Goal: Information Seeking & Learning: Learn about a topic

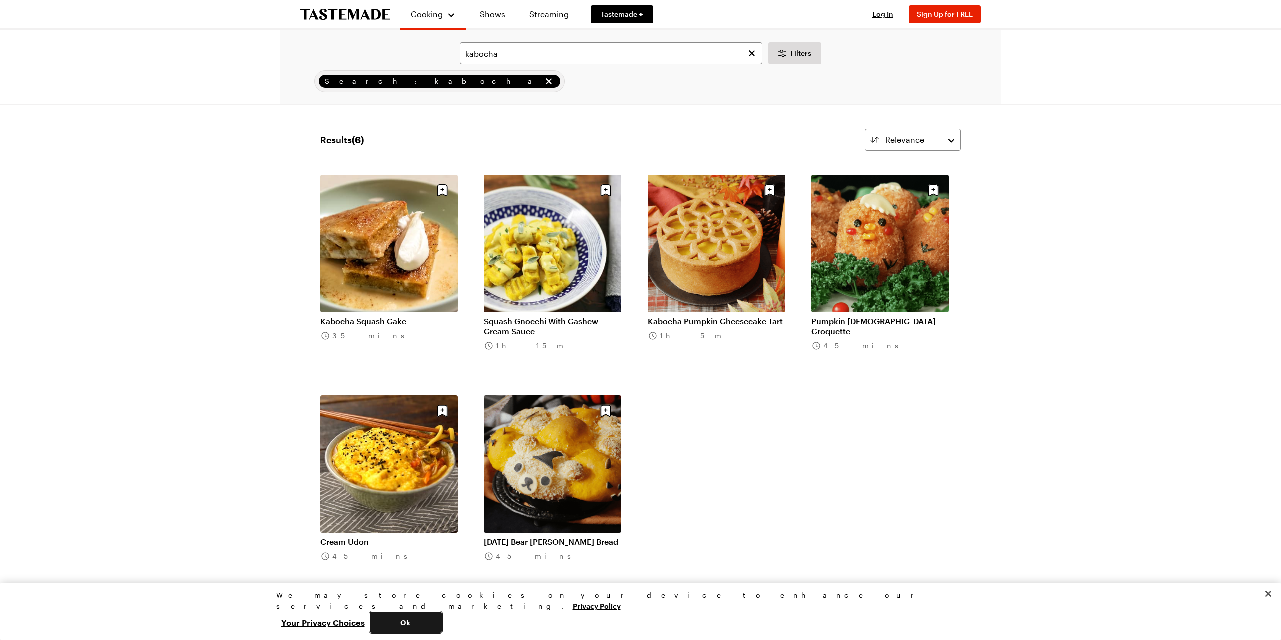
click at [442, 621] on button "Ok" at bounding box center [406, 622] width 72 height 21
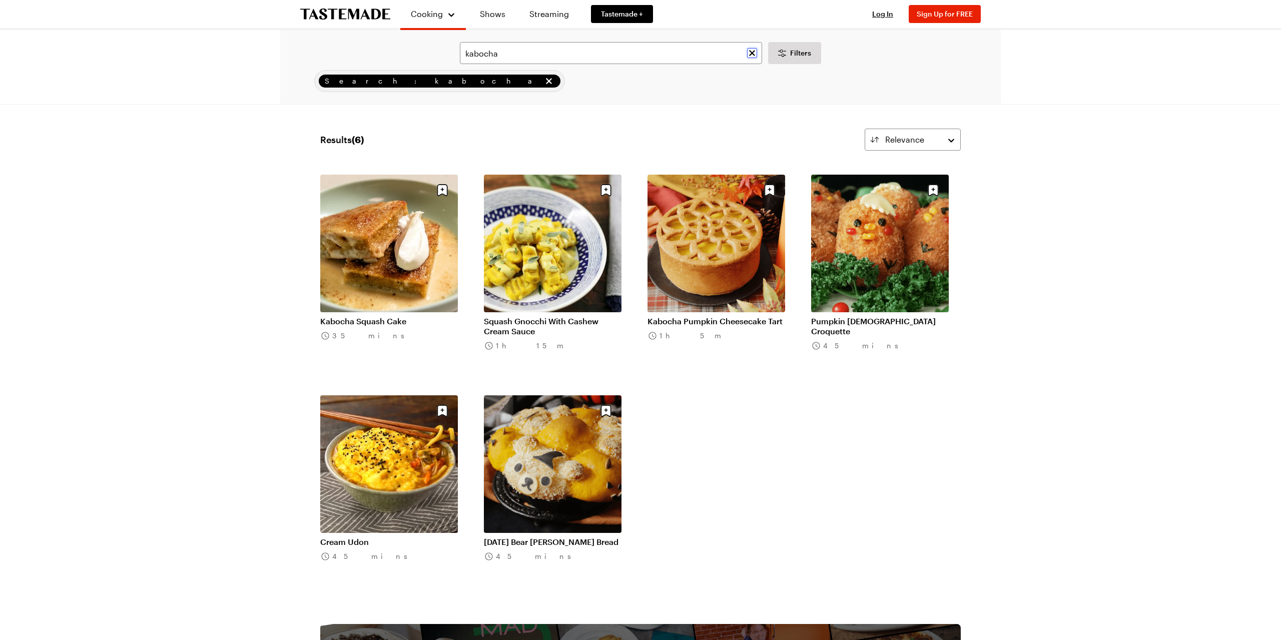
click at [752, 51] on icon "Clear search" at bounding box center [752, 53] width 10 height 10
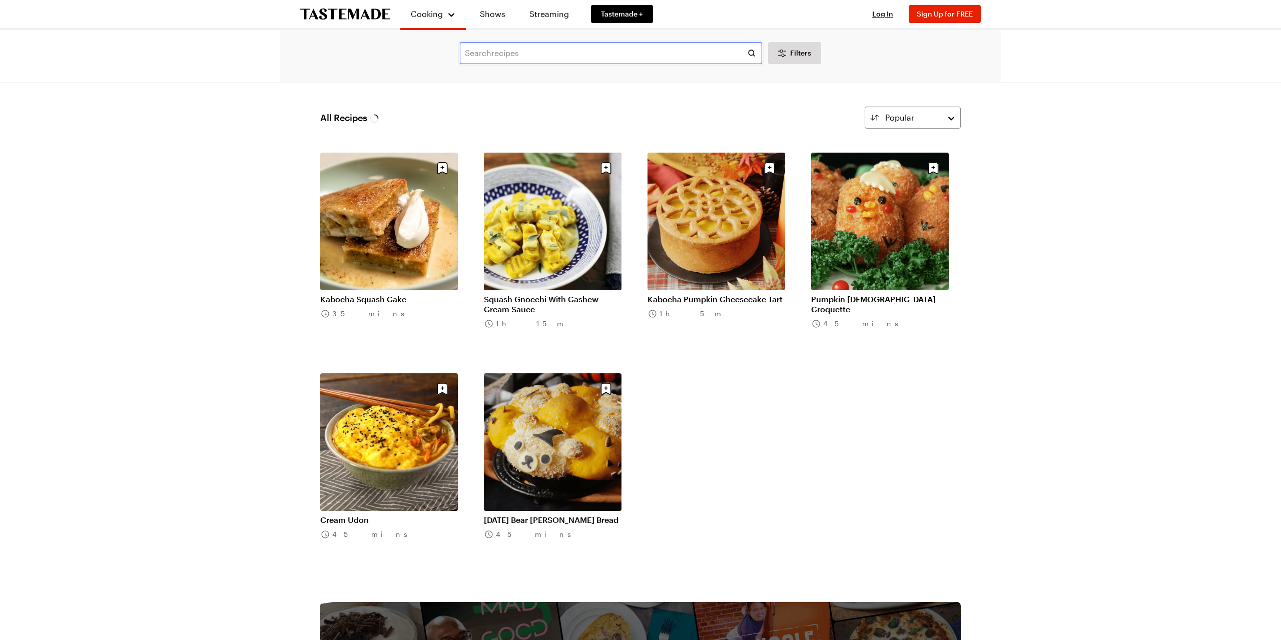
click at [470, 54] on input "text" at bounding box center [611, 53] width 302 height 22
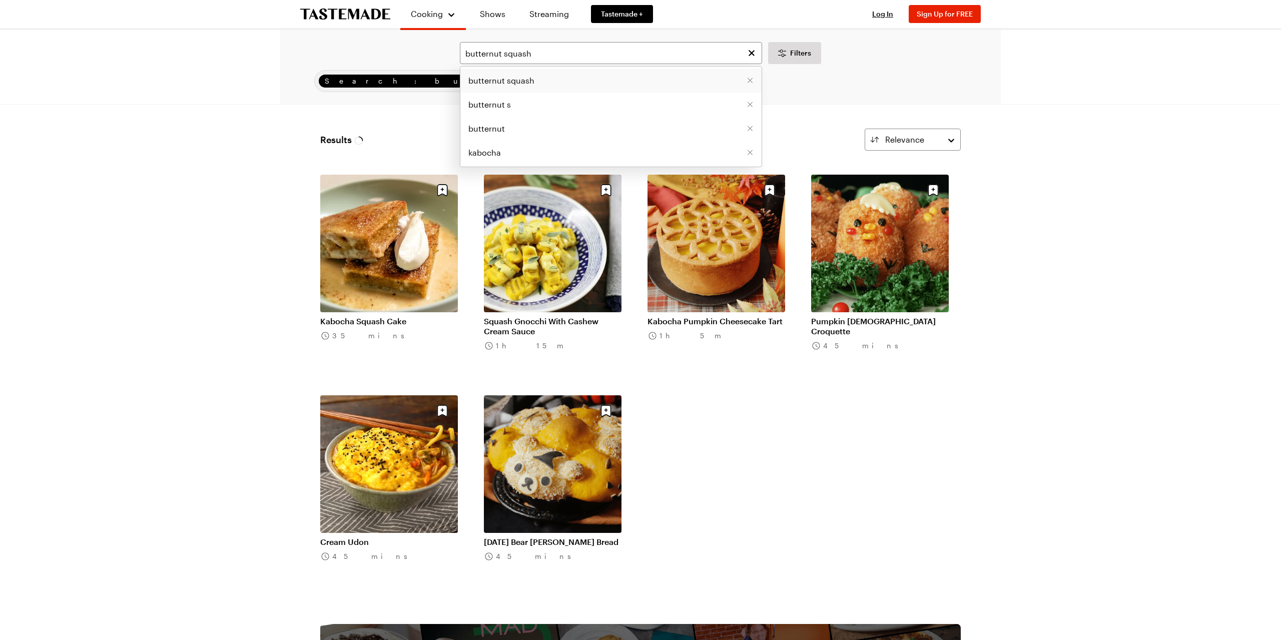
click at [507, 84] on span "butternut squash" at bounding box center [501, 81] width 66 height 12
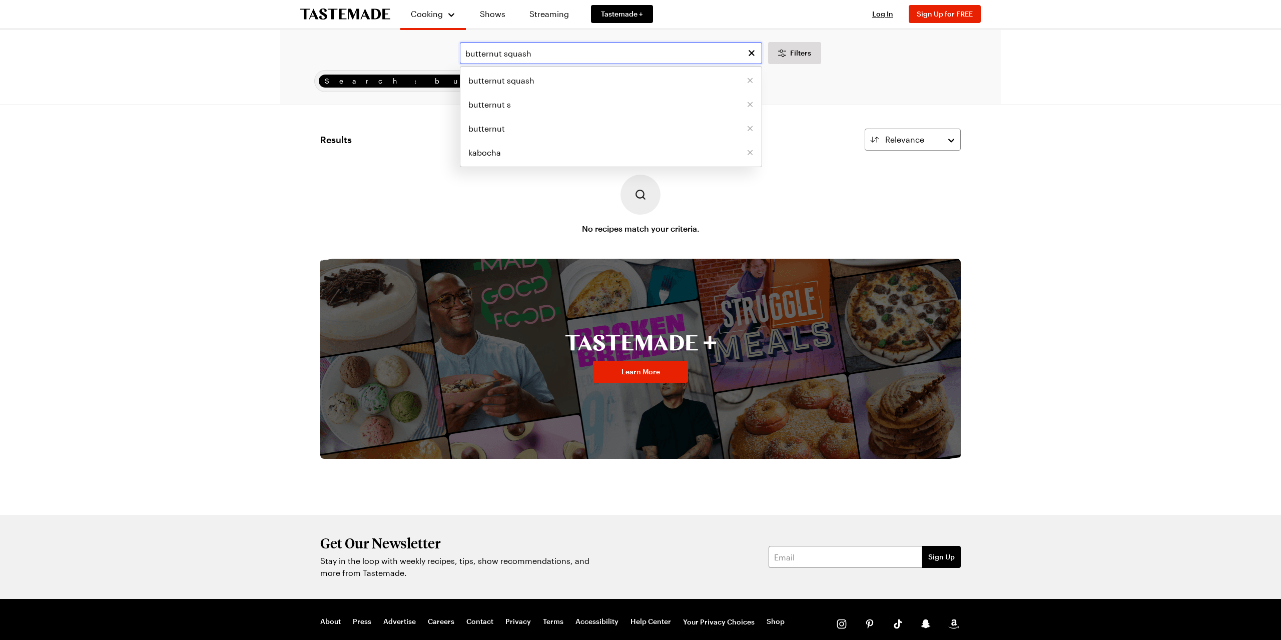
click at [540, 55] on input "butternut squash" at bounding box center [611, 53] width 302 height 22
click at [488, 133] on span "butternut" at bounding box center [486, 129] width 37 height 12
type input "butternut"
click at [753, 50] on icon "Clear search" at bounding box center [752, 53] width 10 height 10
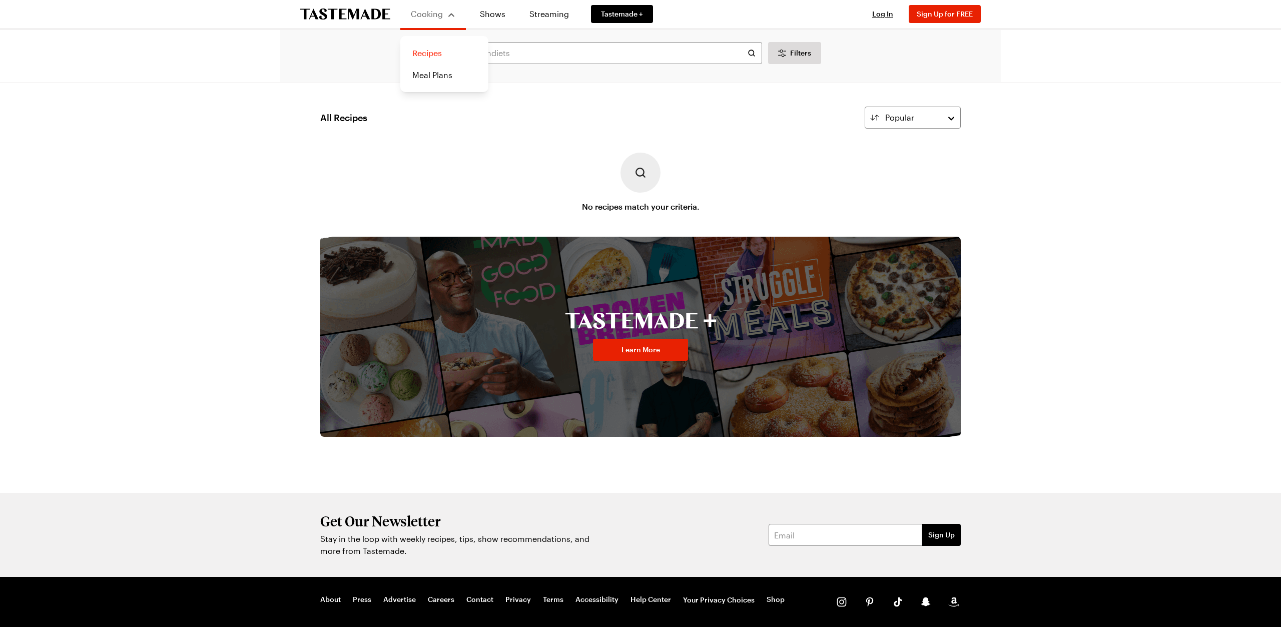
click at [428, 50] on link "Recipes" at bounding box center [444, 53] width 76 height 22
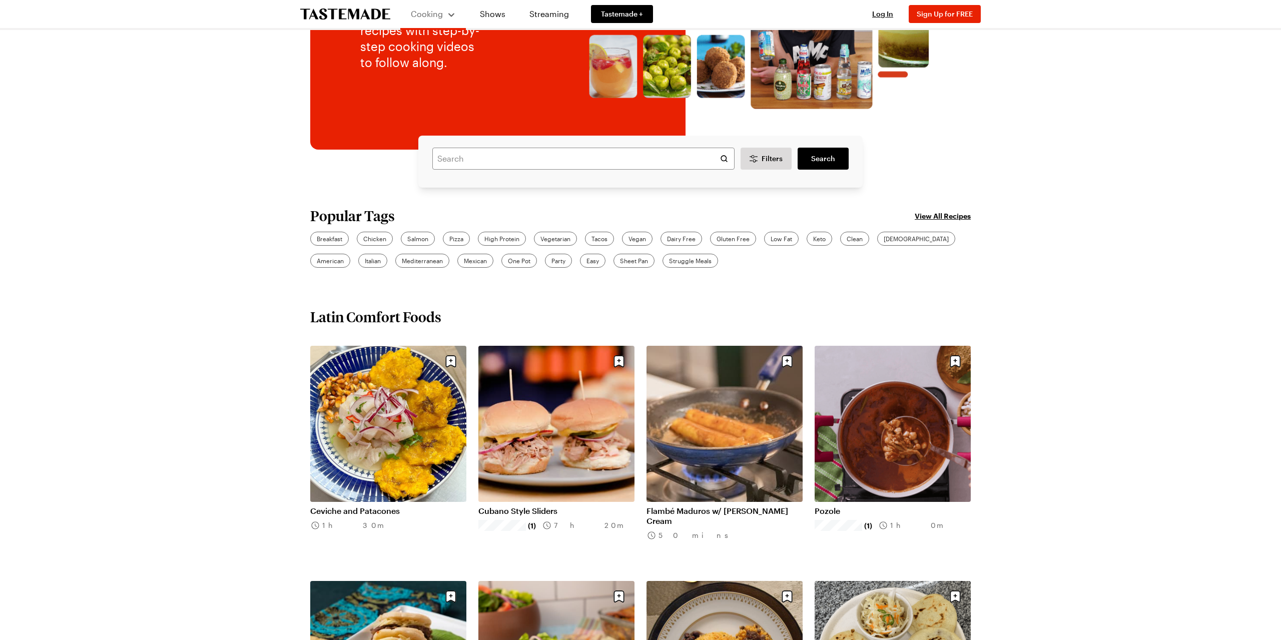
scroll to position [208, 0]
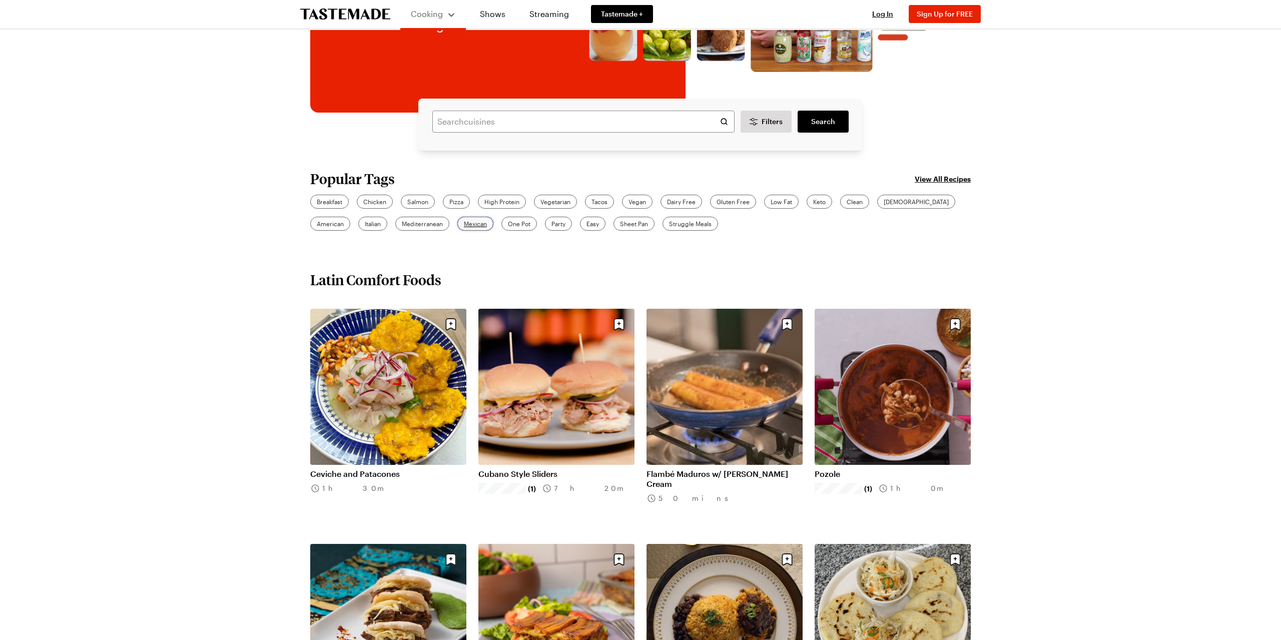
click at [464, 224] on span "Mexican" at bounding box center [475, 223] width 23 height 9
